Goal: Find specific page/section

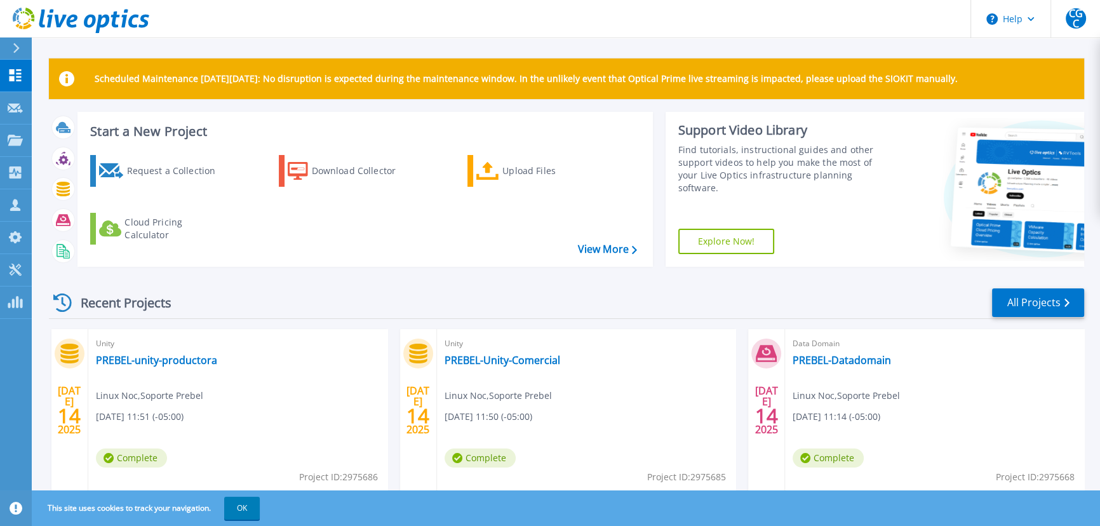
click at [307, 299] on div "Recent Projects All Projects" at bounding box center [566, 303] width 1035 height 32
click at [1047, 306] on link "All Projects" at bounding box center [1038, 302] width 92 height 29
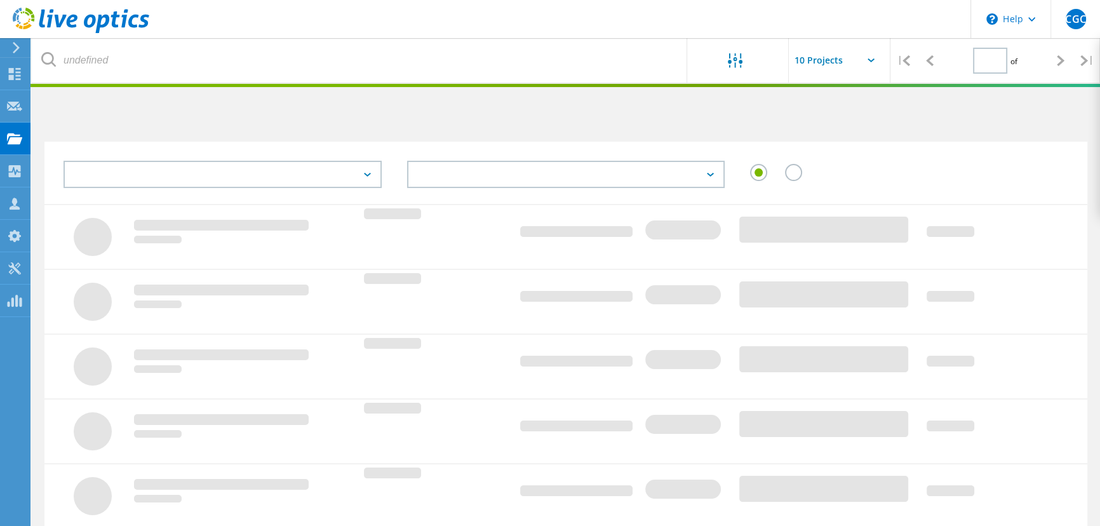
type input "1"
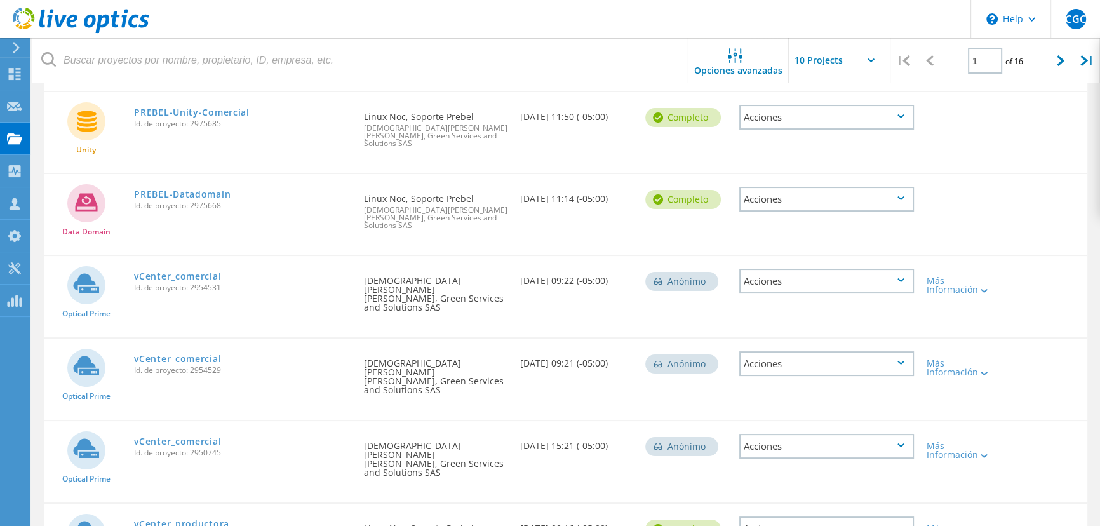
scroll to position [240, 0]
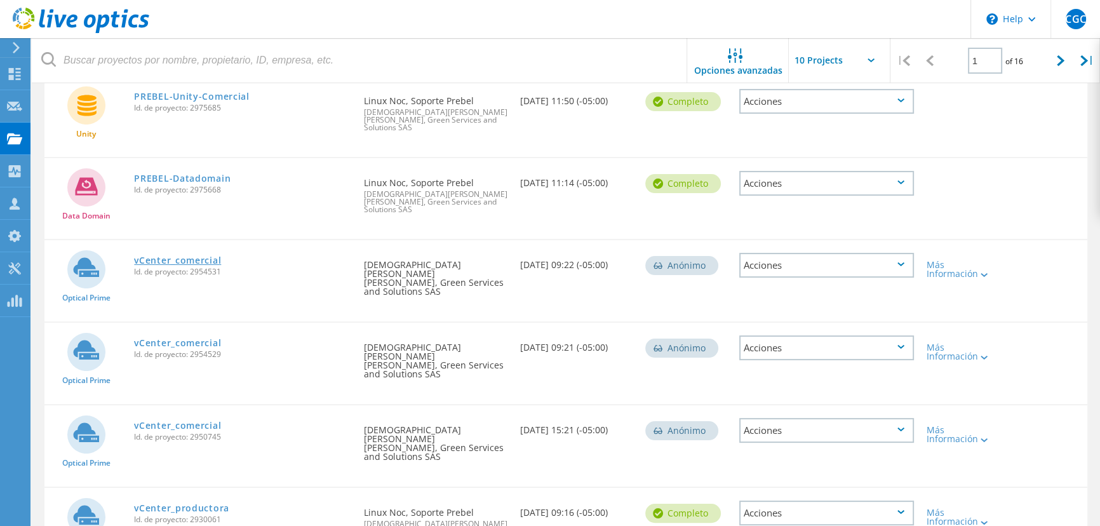
click at [165, 256] on link "vCenter_comercial" at bounding box center [177, 260] width 87 height 9
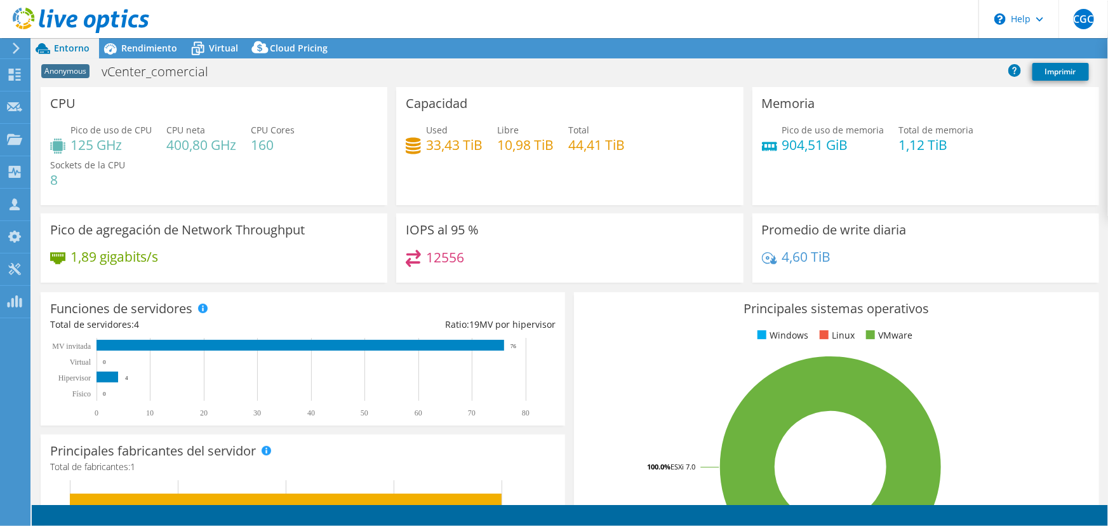
select select "USD"
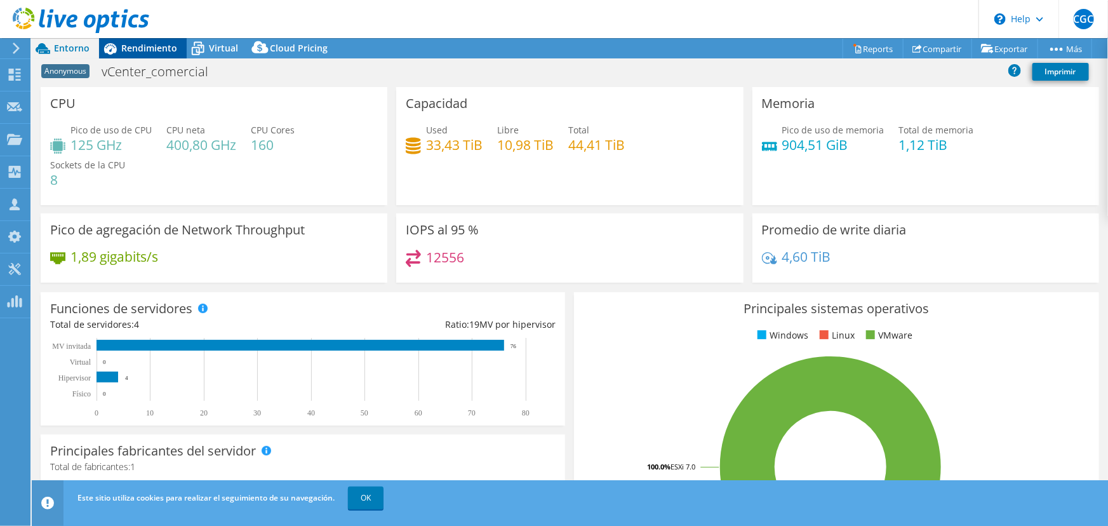
click at [135, 47] on span "Rendimiento" at bounding box center [149, 48] width 56 height 12
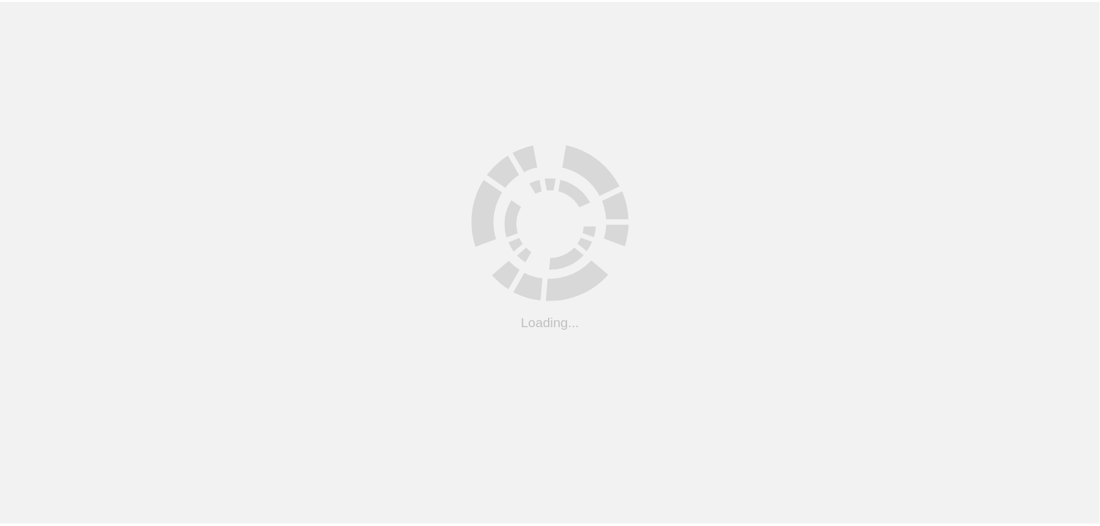
scroll to position [240, 0]
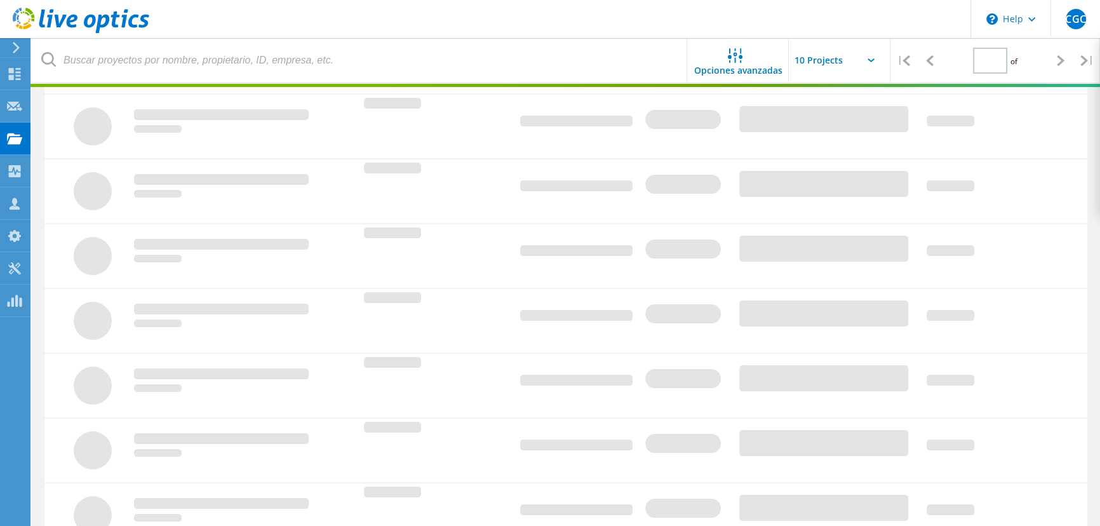
type input "1"
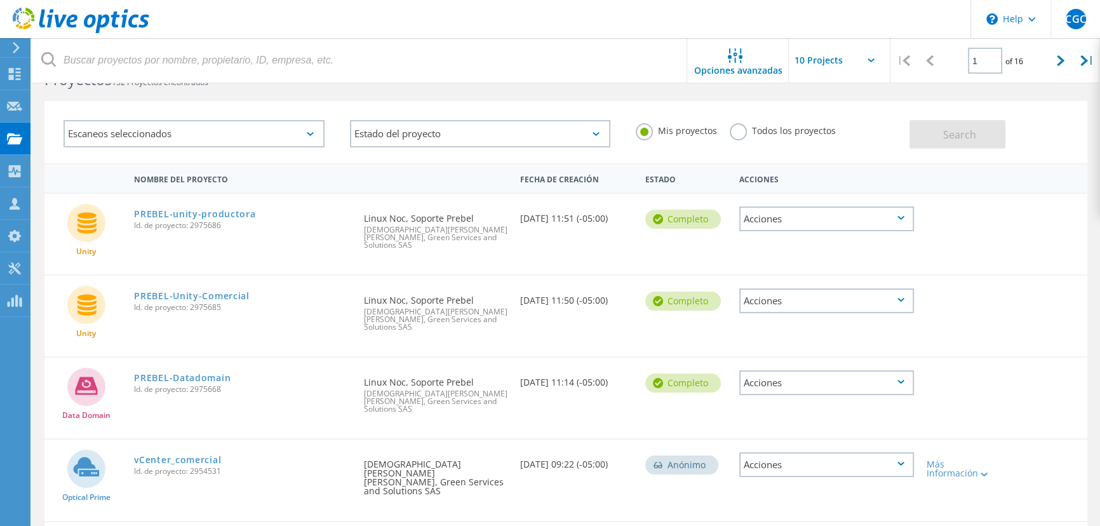
scroll to position [57, 0]
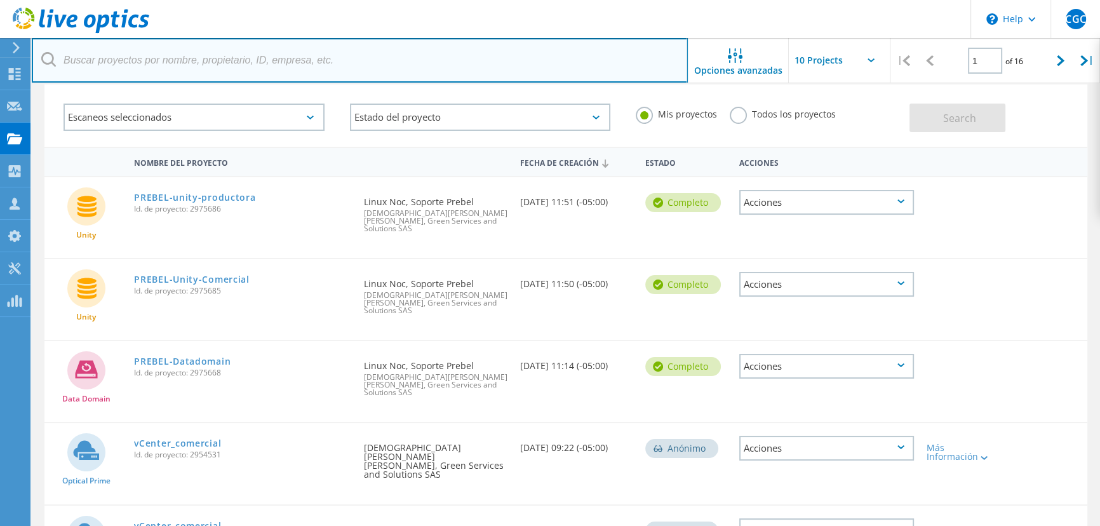
click at [260, 61] on input "text" at bounding box center [360, 60] width 656 height 44
type input "branchos"
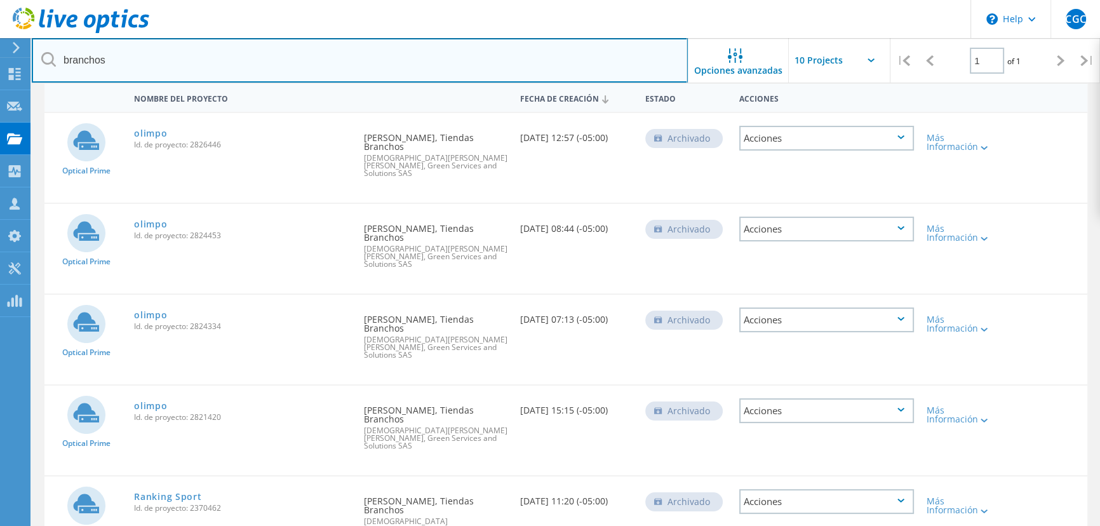
scroll to position [0, 0]
